Goal: Information Seeking & Learning: Learn about a topic

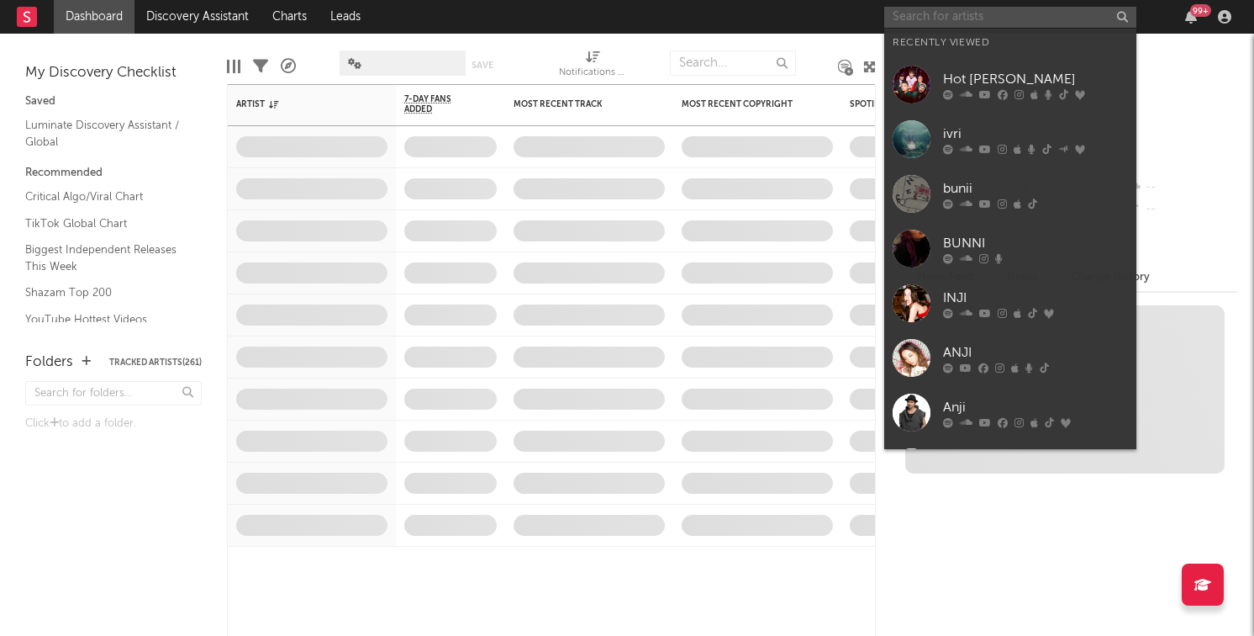
click at [958, 11] on input "text" at bounding box center [1010, 17] width 252 height 21
type input "t"
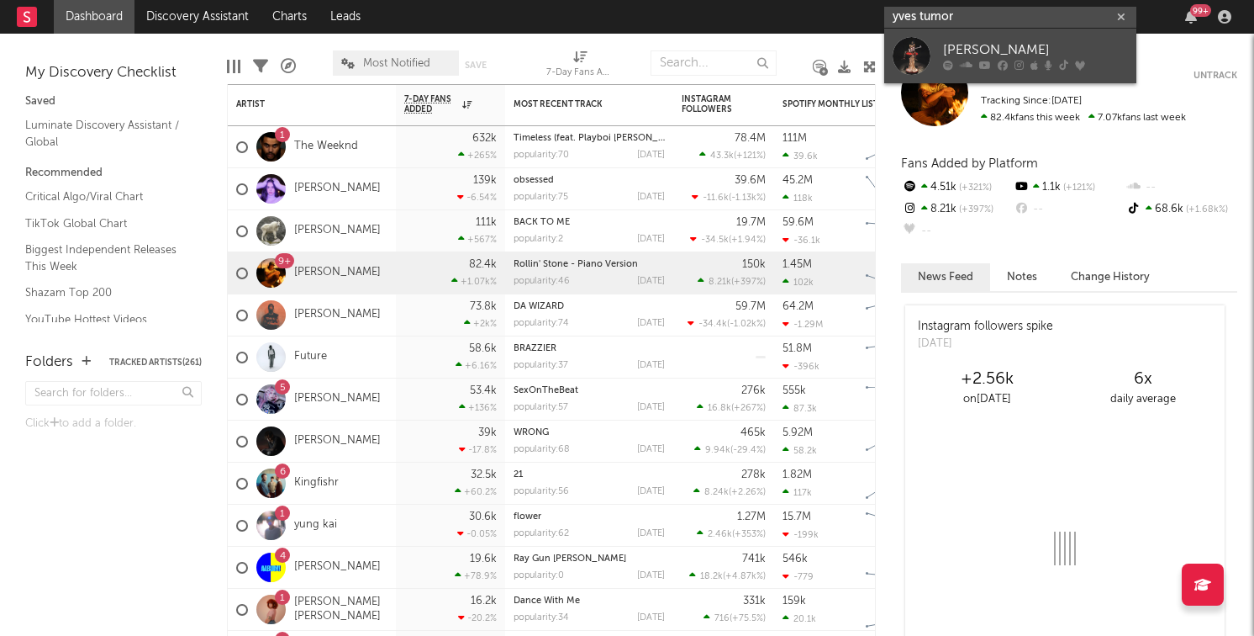
type input "yves tumor"
click at [958, 41] on div "[PERSON_NAME]" at bounding box center [1035, 50] width 185 height 20
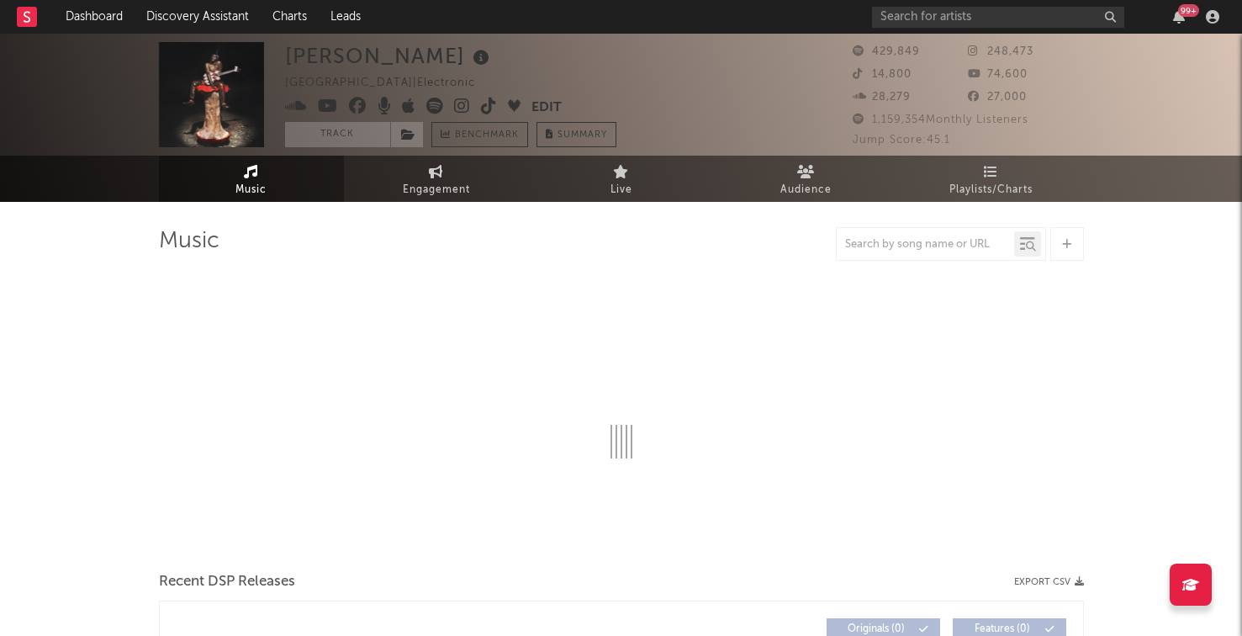
select select "6m"
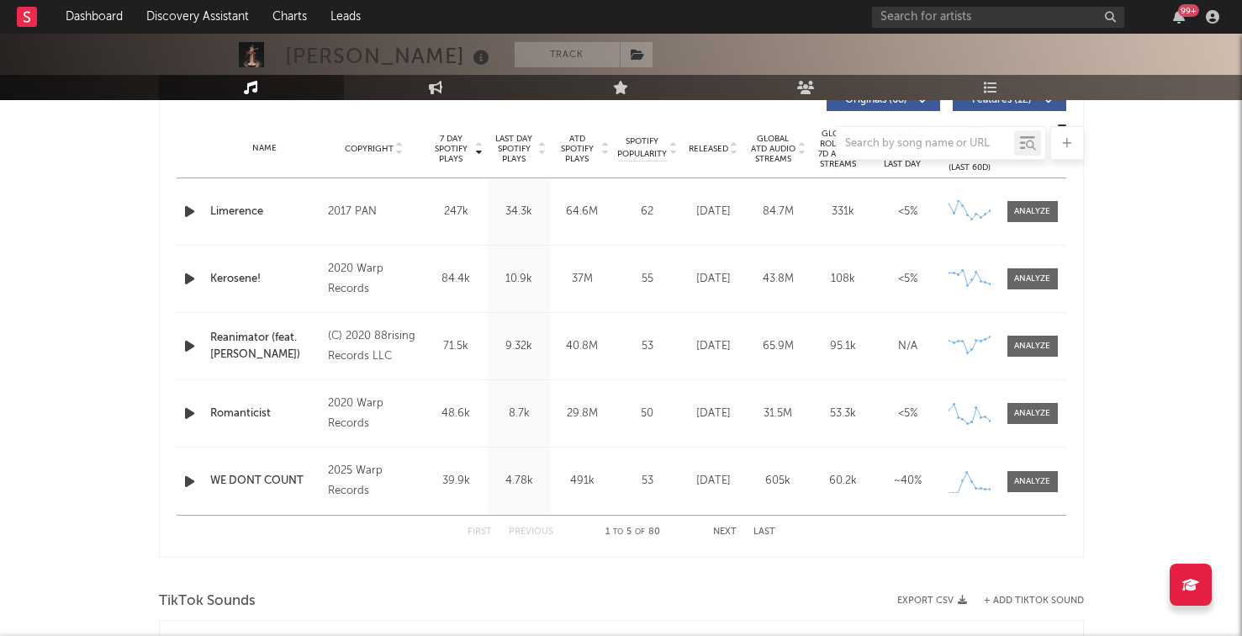
scroll to position [674, 0]
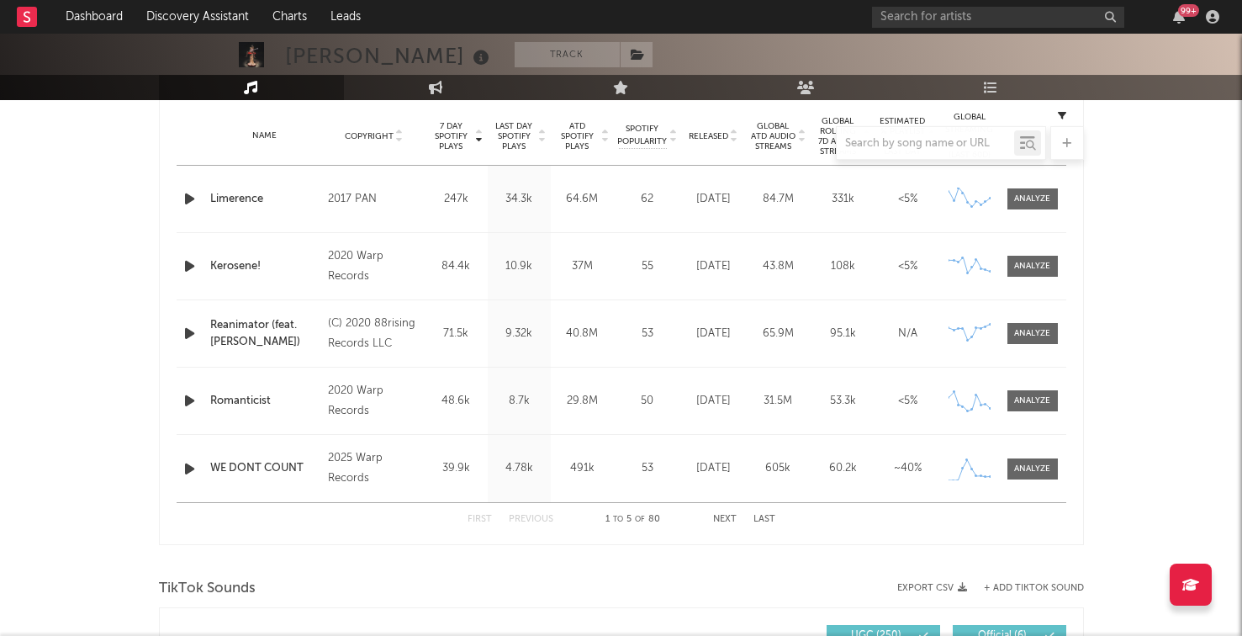
click at [719, 133] on div at bounding box center [621, 143] width 925 height 34
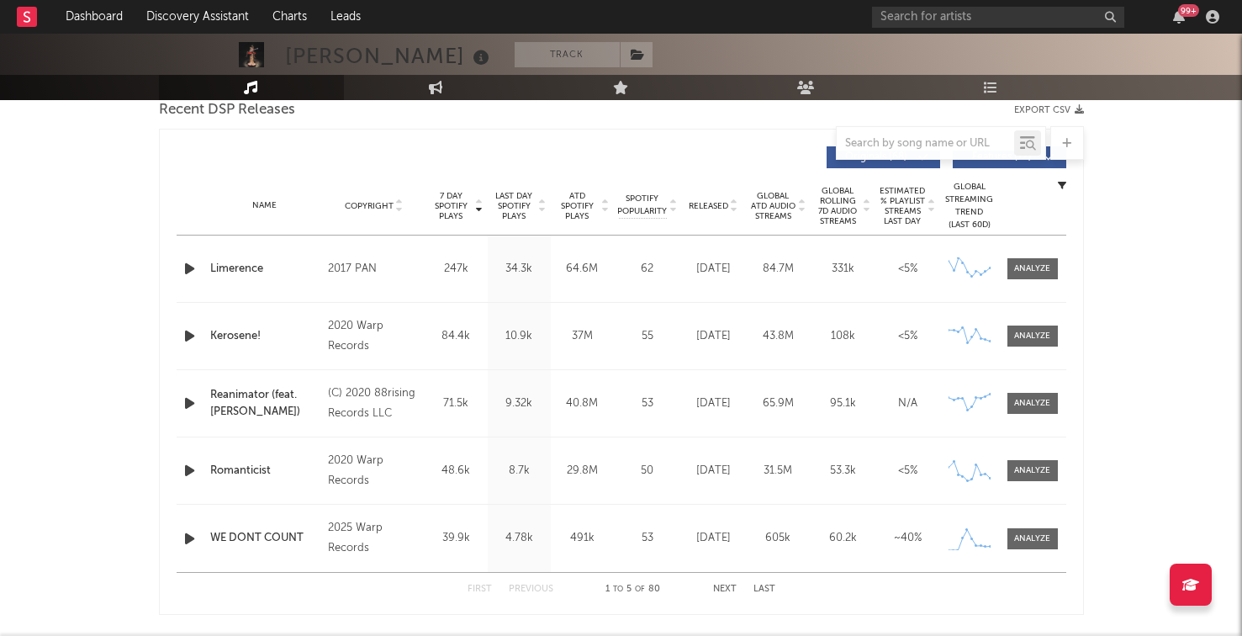
click at [692, 198] on div "Name Copyright Label Album Names Composer Names 7 Day Spotify Plays Last Day Sp…" at bounding box center [621, 206] width 889 height 59
click at [692, 201] on span "Released" at bounding box center [708, 206] width 40 height 10
click at [178, 334] on div at bounding box center [191, 335] width 29 height 21
click at [186, 334] on icon "button" at bounding box center [190, 335] width 18 height 21
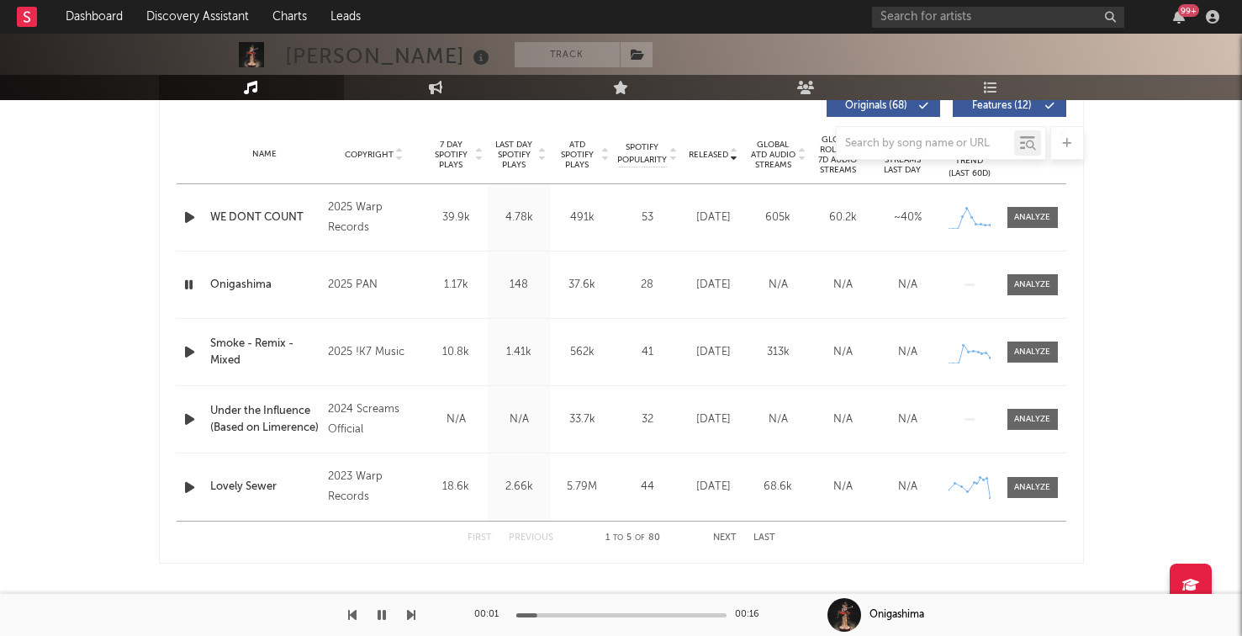
scroll to position [659, 0]
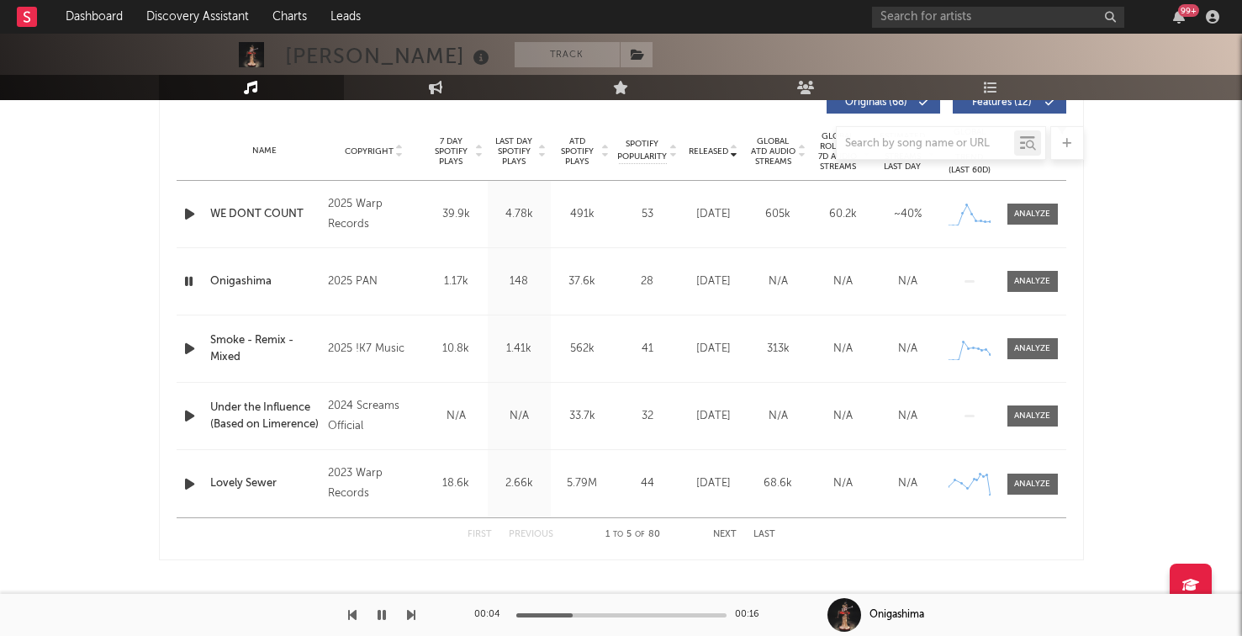
click at [725, 156] on div at bounding box center [621, 143] width 925 height 34
click at [513, 170] on div "Name Copyright Label Album Names Composer Names 7 Day Spotify Plays Last Day Sp…" at bounding box center [621, 151] width 889 height 59
click at [513, 159] on div at bounding box center [621, 143] width 925 height 34
click at [511, 161] on span "Last Day Spotify Plays" at bounding box center [514, 151] width 45 height 30
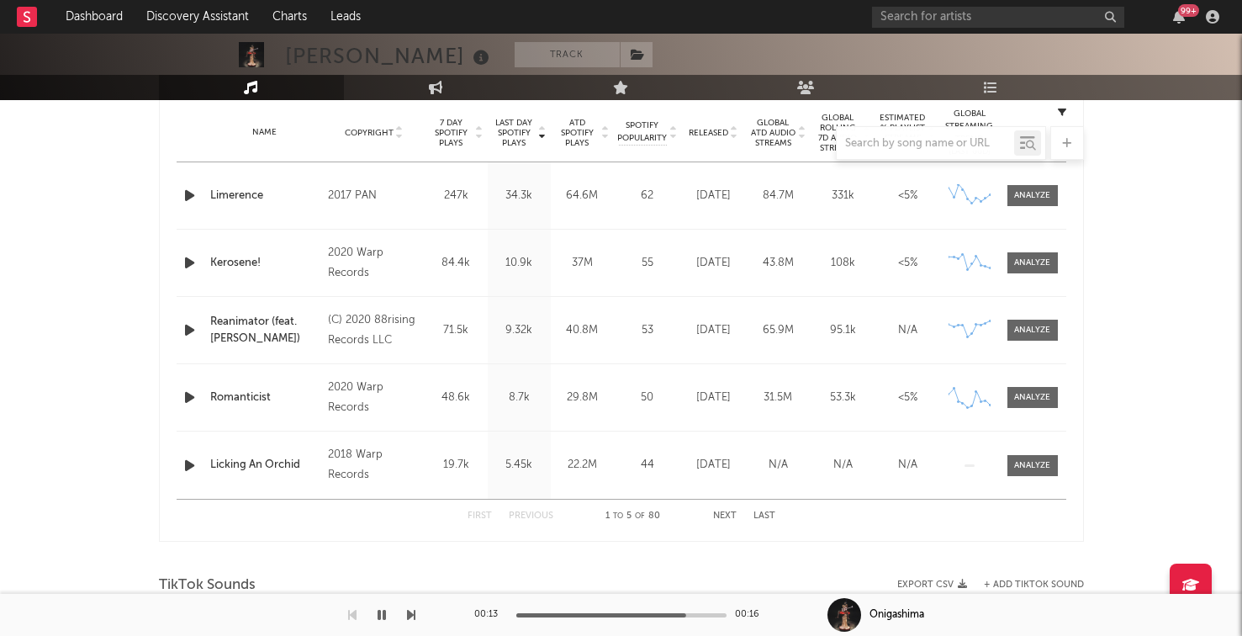
scroll to position [679, 0]
click at [376, 608] on button "button" at bounding box center [381, 614] width 17 height 42
